Goal: Task Accomplishment & Management: Complete application form

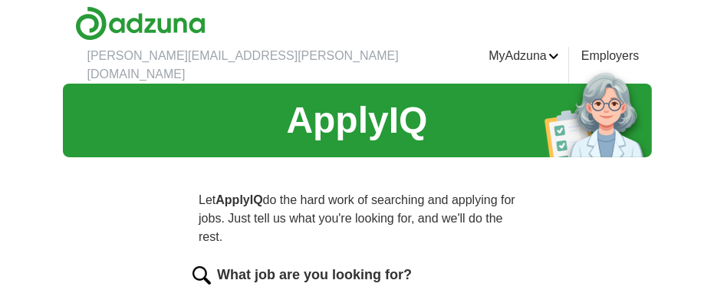
scroll to position [77, 0]
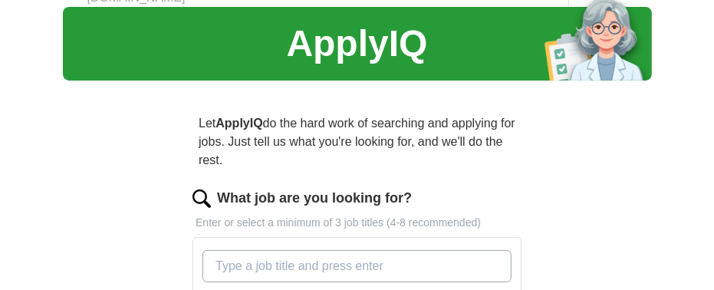
click at [422, 250] on input "What job are you looking for?" at bounding box center [356, 266] width 309 height 32
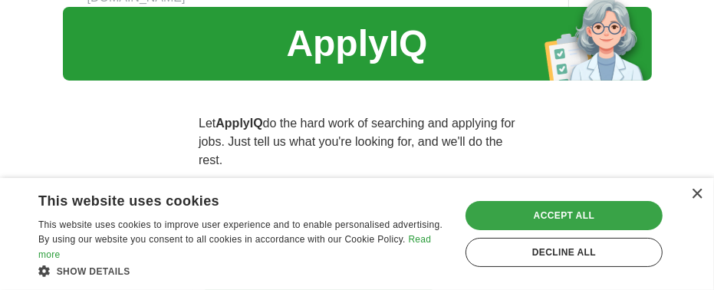
click at [558, 213] on div "Accept all" at bounding box center [563, 215] width 197 height 29
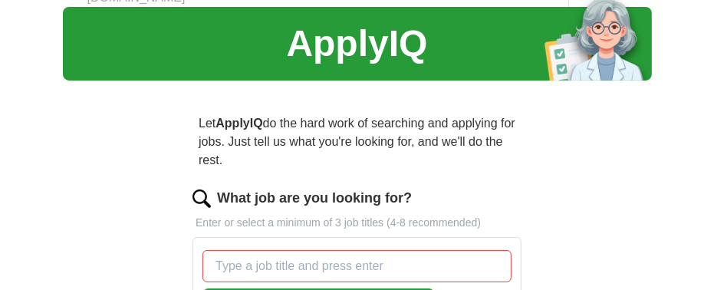
scroll to position [153, 0]
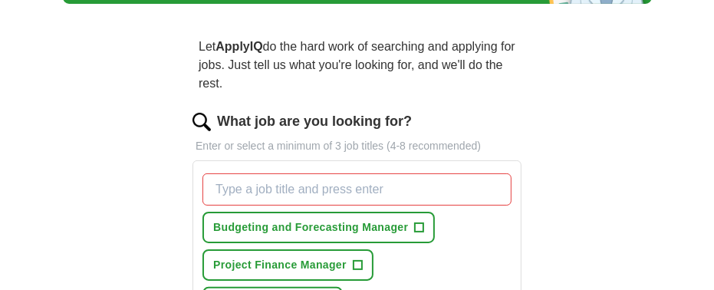
click at [367, 173] on input "What job are you looking for?" at bounding box center [356, 189] width 309 height 32
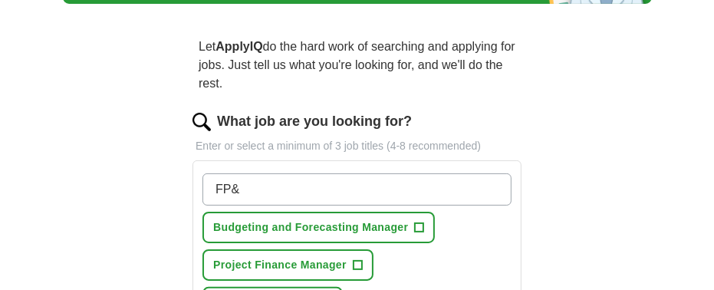
type input "FP&A"
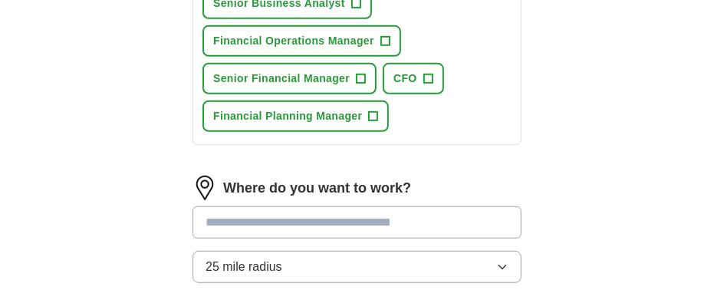
scroll to position [537, 0]
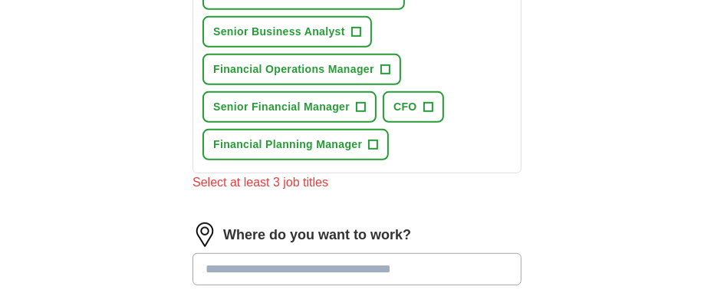
click at [418, 253] on input at bounding box center [356, 269] width 329 height 32
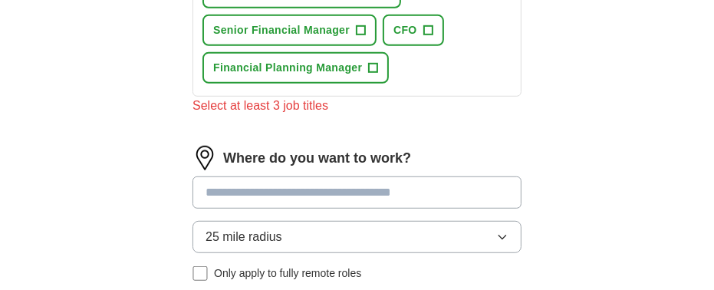
scroll to position [690, 0]
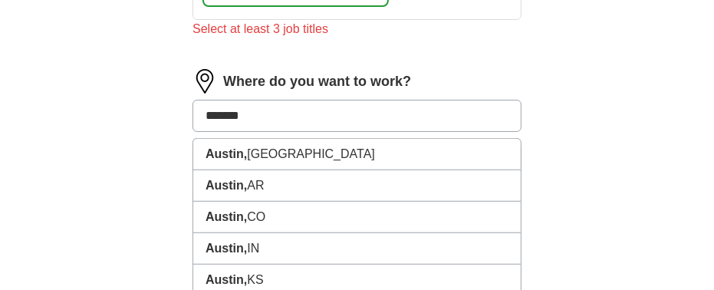
type input "*******"
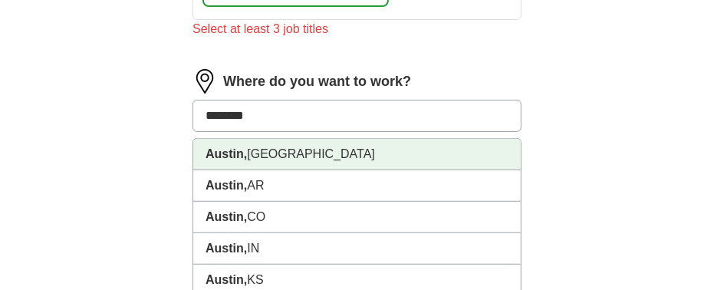
click at [241, 147] on strong "Austin," at bounding box center [225, 153] width 41 height 13
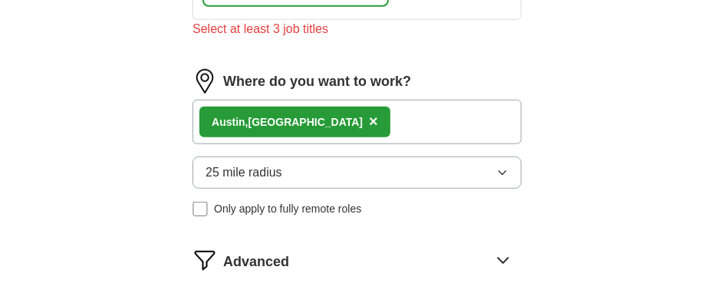
click at [500, 166] on icon "button" at bounding box center [502, 172] width 12 height 12
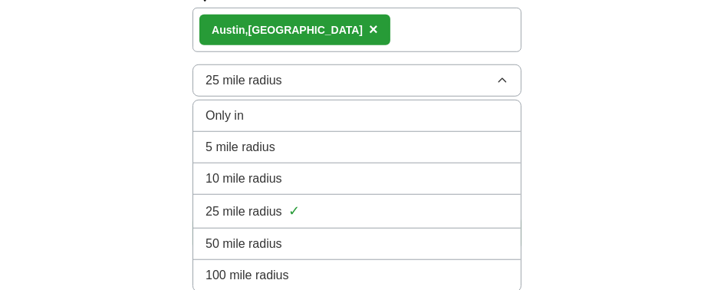
scroll to position [843, 0]
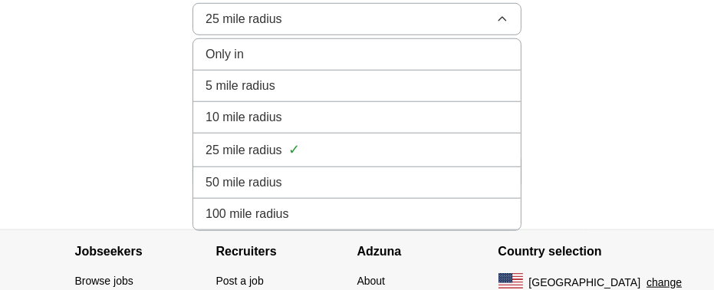
click at [271, 173] on span "50 mile radius" at bounding box center [243, 182] width 77 height 18
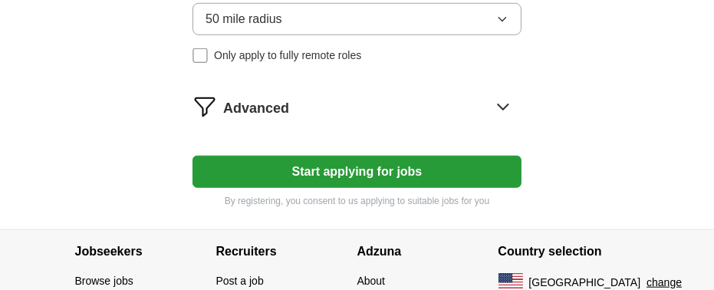
click at [359, 156] on button "Start applying for jobs" at bounding box center [356, 172] width 329 height 32
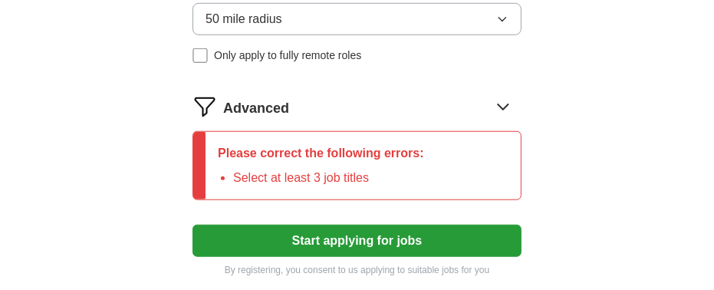
click at [348, 225] on button "Start applying for jobs" at bounding box center [356, 241] width 329 height 32
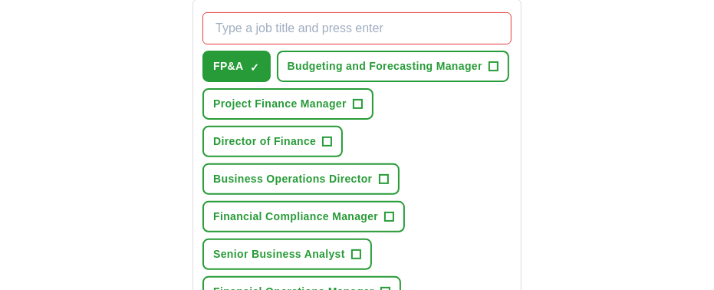
scroll to position [307, 0]
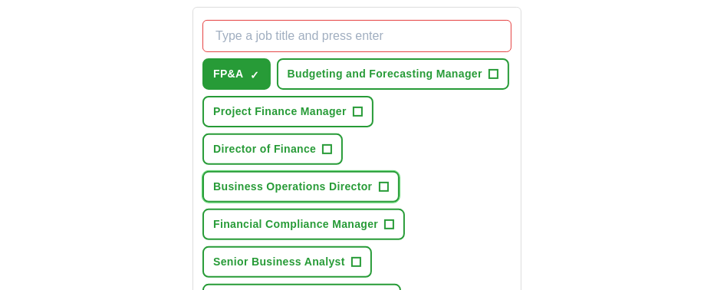
click at [382, 181] on span "+" at bounding box center [383, 187] width 9 height 12
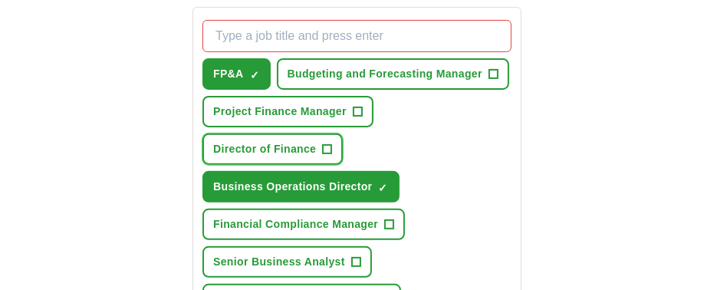
click at [333, 133] on button "Director of Finance +" at bounding box center [272, 148] width 140 height 31
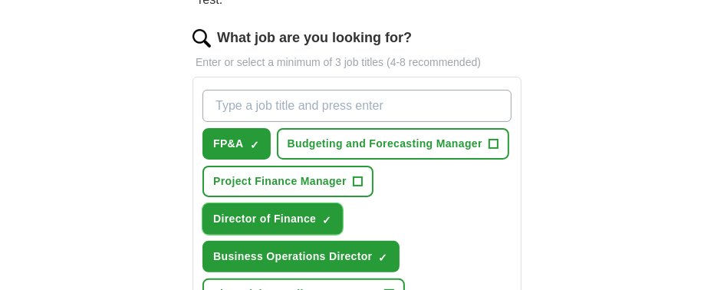
scroll to position [230, 0]
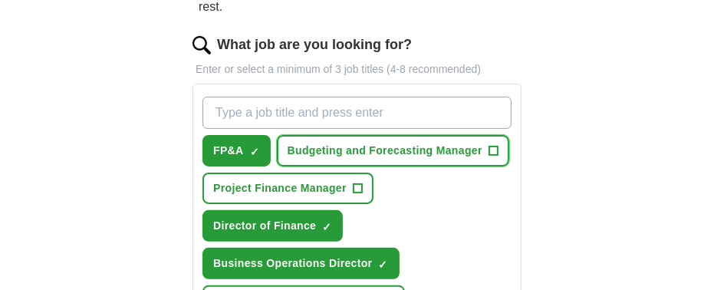
click at [491, 145] on span "+" at bounding box center [492, 151] width 9 height 12
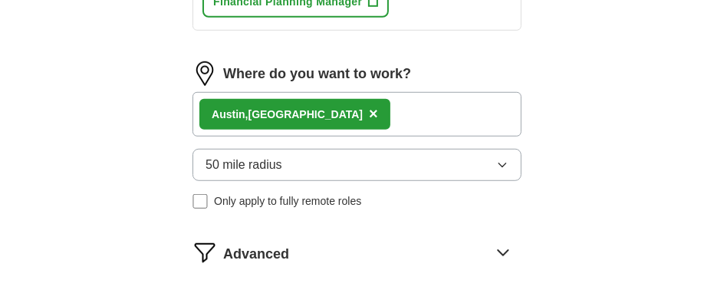
scroll to position [690, 0]
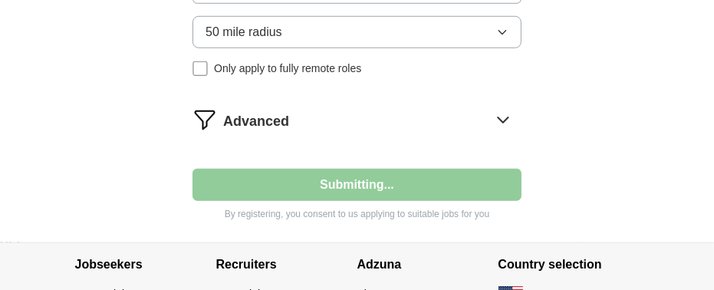
scroll to position [801, 0]
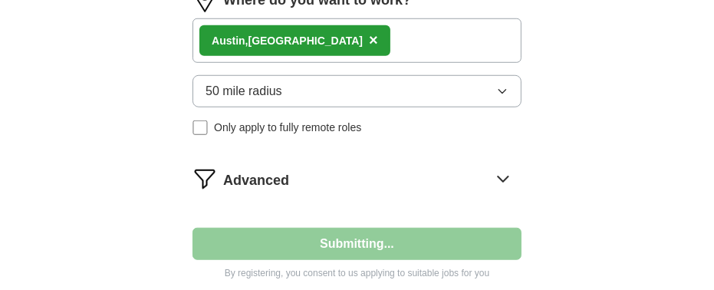
select select "**"
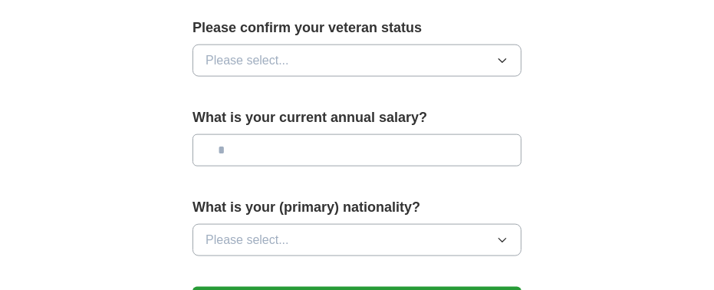
scroll to position [1150, 0]
